Goal: Task Accomplishment & Management: Manage account settings

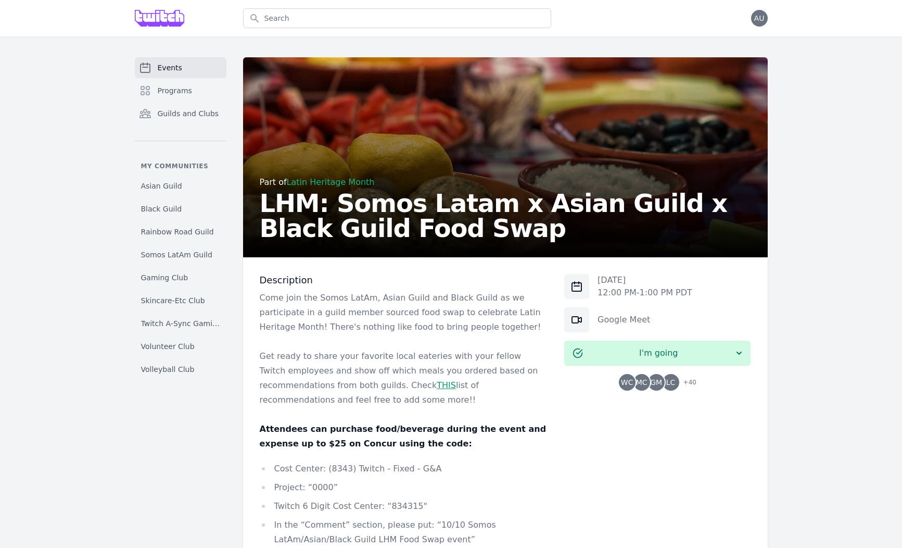
click at [679, 380] on span "+ 40" at bounding box center [686, 383] width 19 height 15
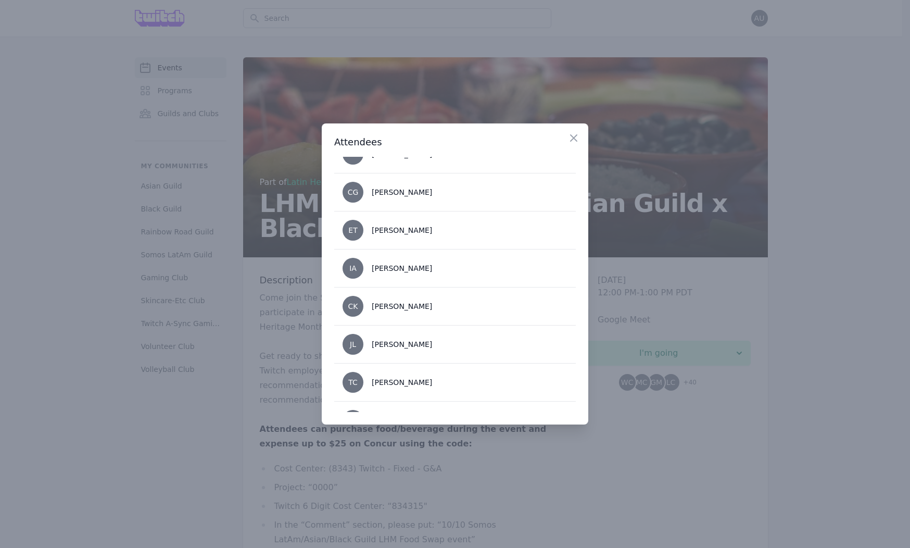
scroll to position [138, 0]
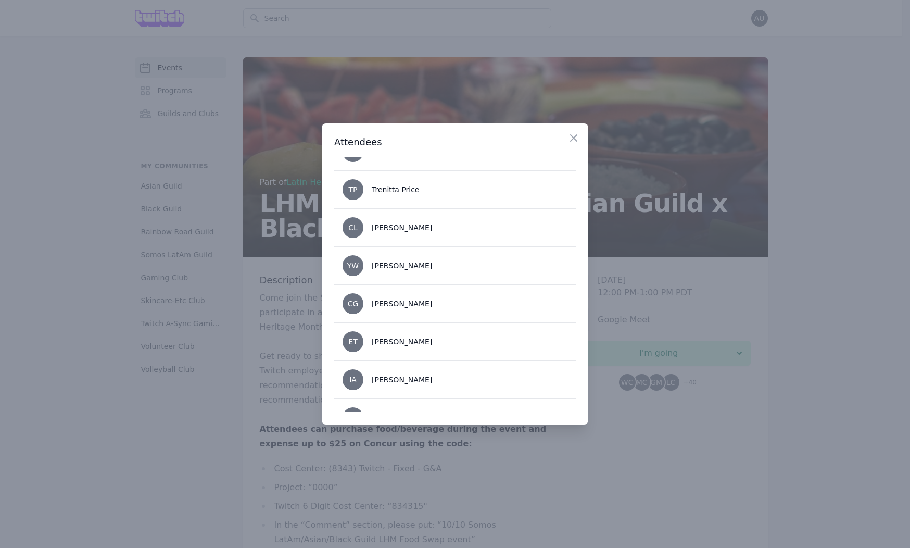
click at [582, 136] on div "Close" at bounding box center [577, 135] width 21 height 24
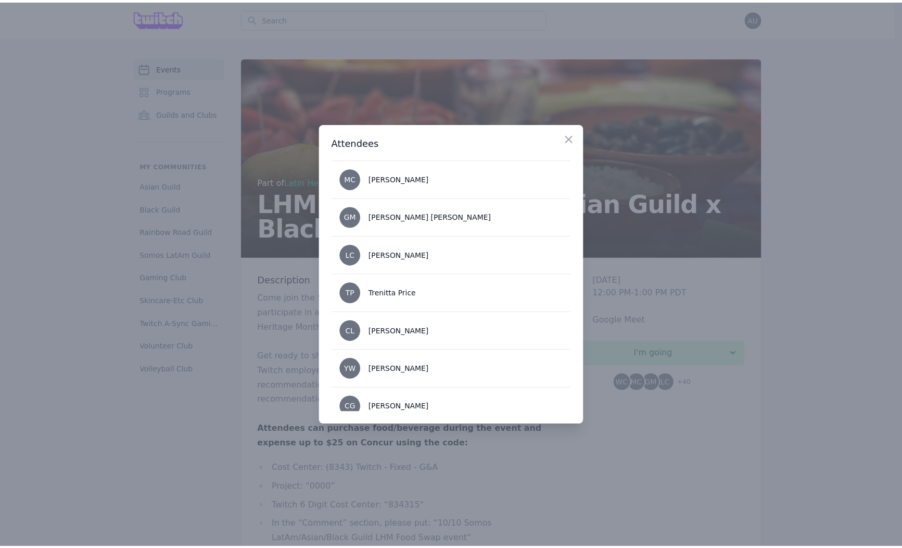
scroll to position [34, 0]
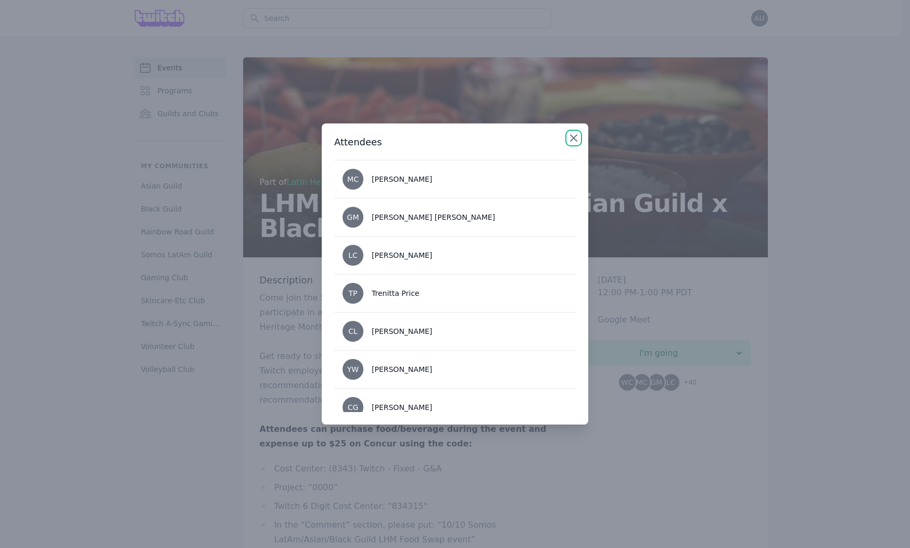
click at [571, 142] on icon "button" at bounding box center [573, 138] width 12 height 12
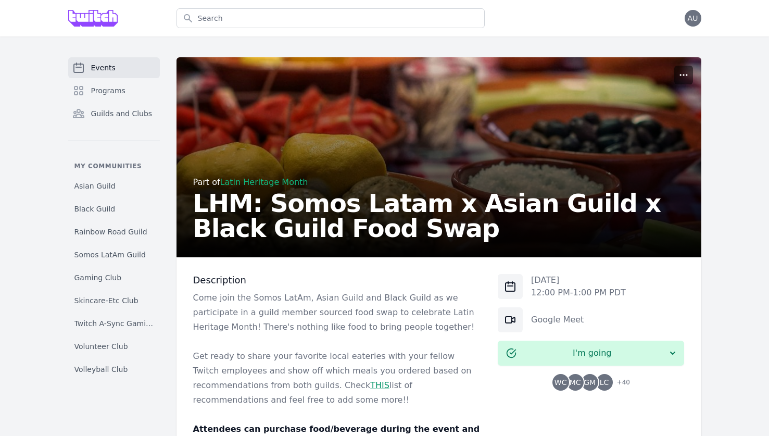
click at [681, 75] on icon "button" at bounding box center [683, 75] width 10 height 10
click at [641, 98] on button "Manage" at bounding box center [634, 100] width 112 height 19
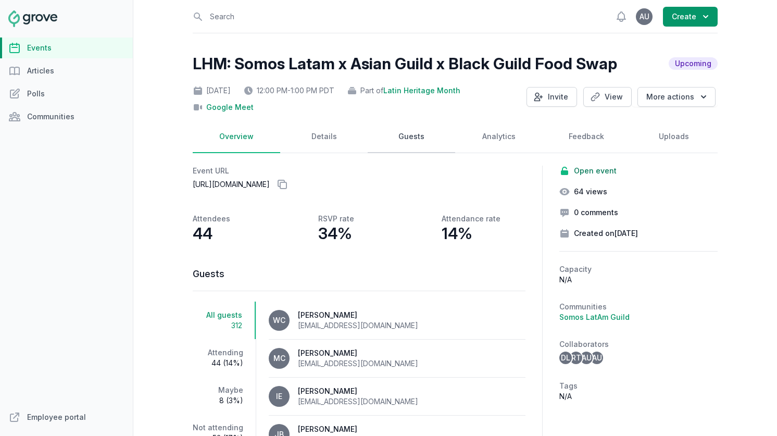
click at [402, 142] on link "Guests" at bounding box center [411, 137] width 87 height 32
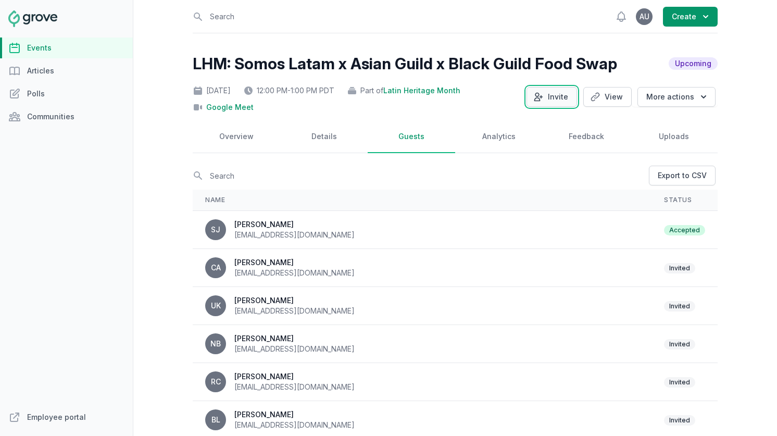
click at [547, 97] on button "Invite" at bounding box center [551, 97] width 51 height 20
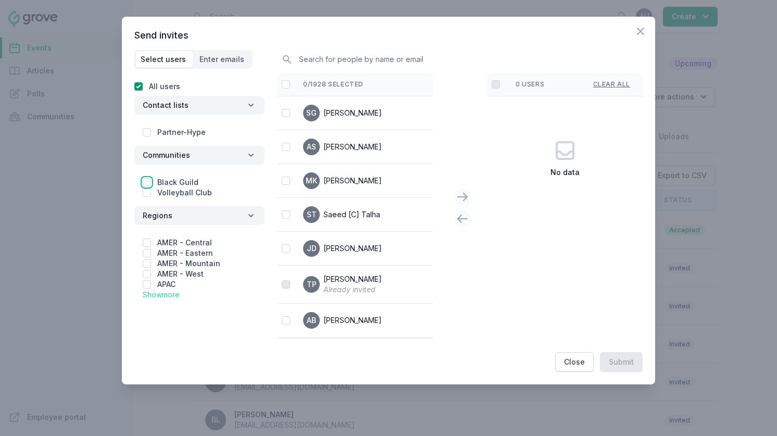
click at [145, 181] on input "checkbox" at bounding box center [147, 182] width 8 height 8
checkbox input "true"
checkbox input "false"
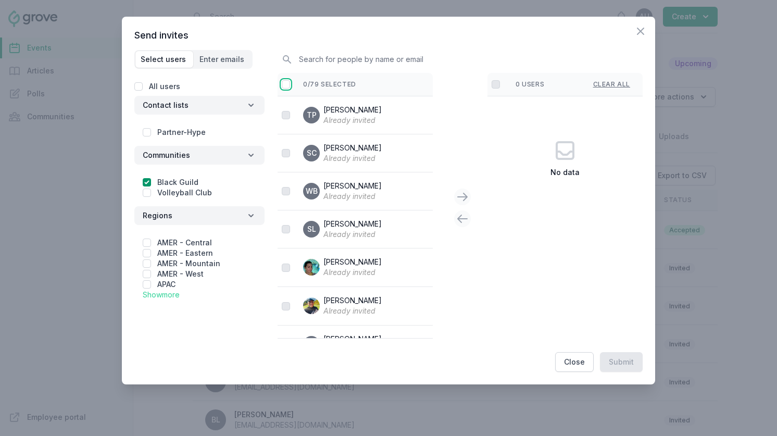
click at [286, 84] on input "checkbox" at bounding box center [286, 84] width 8 height 8
click at [284, 84] on input "checkbox" at bounding box center [286, 84] width 8 height 8
click at [285, 85] on input "checkbox" at bounding box center [286, 84] width 8 height 8
checkbox input "false"
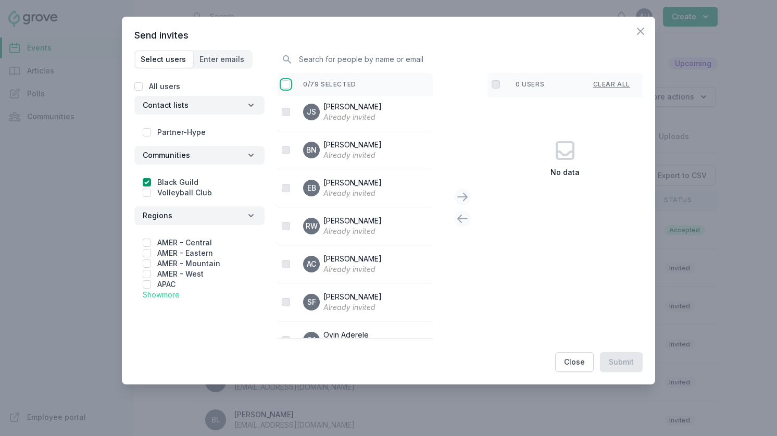
scroll to position [767, 0]
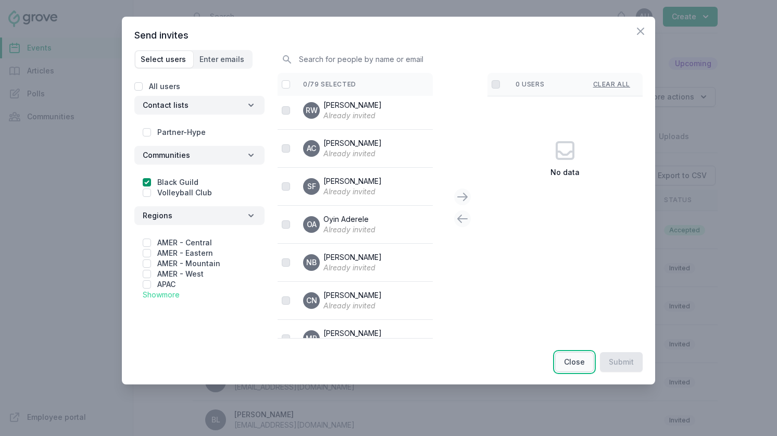
click at [576, 365] on button "Close" at bounding box center [574, 362] width 39 height 20
